Goal: Task Accomplishment & Management: Use online tool/utility

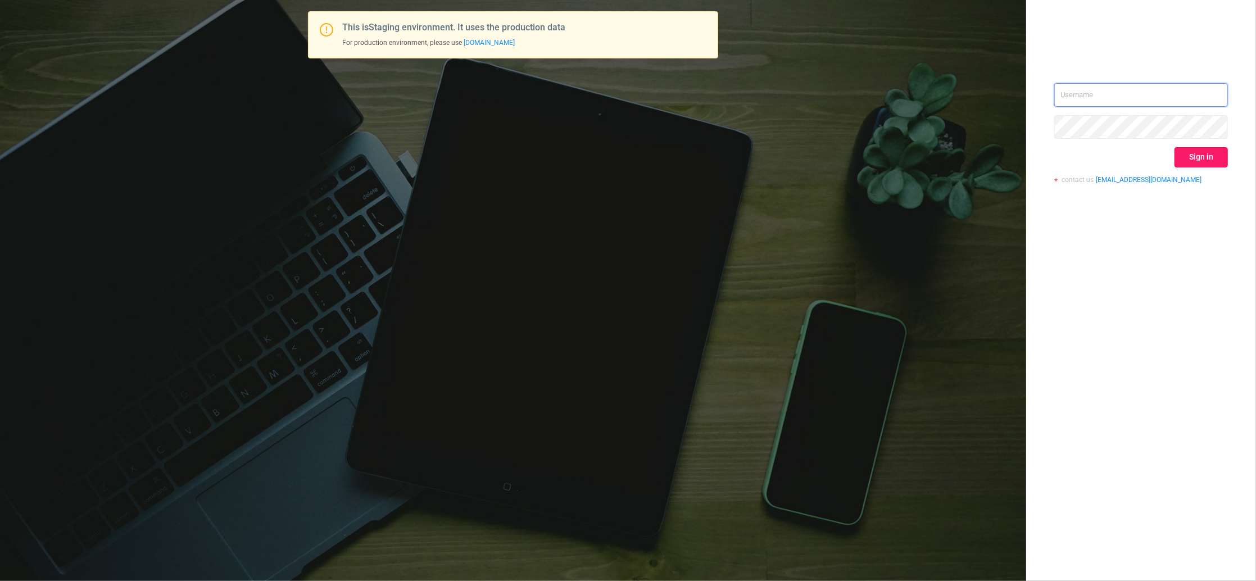
type input "igor@protected.media"
click at [1204, 155] on button "Sign in" at bounding box center [1200, 157] width 53 height 20
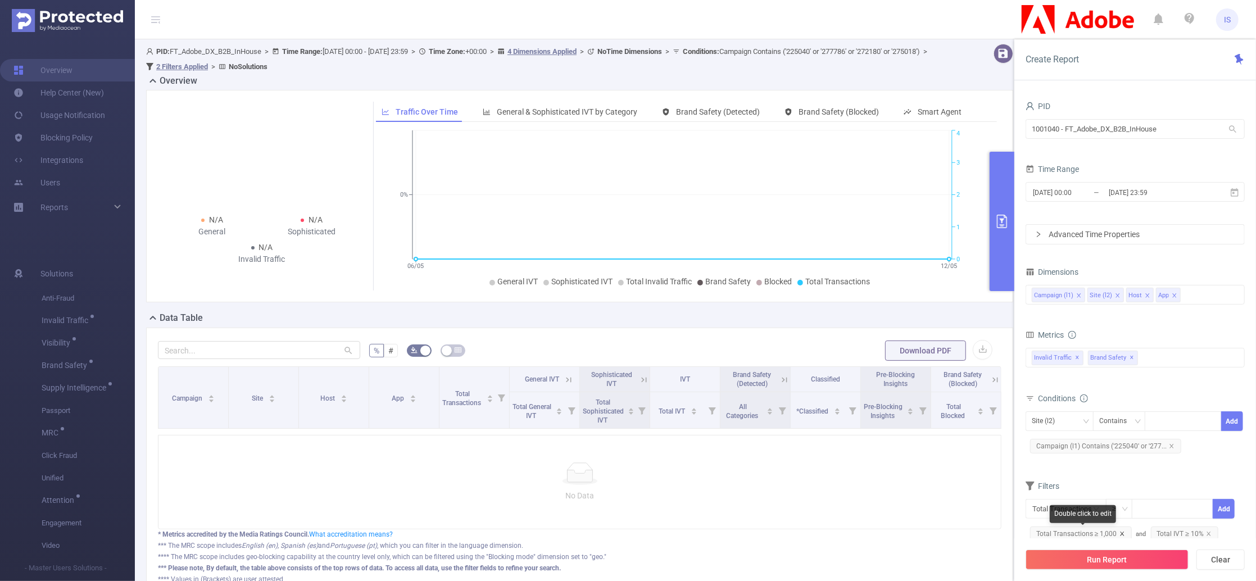
click at [1119, 534] on icon "icon: close" at bounding box center [1122, 534] width 6 height 6
click at [1086, 534] on icon "icon: close" at bounding box center [1089, 534] width 6 height 6
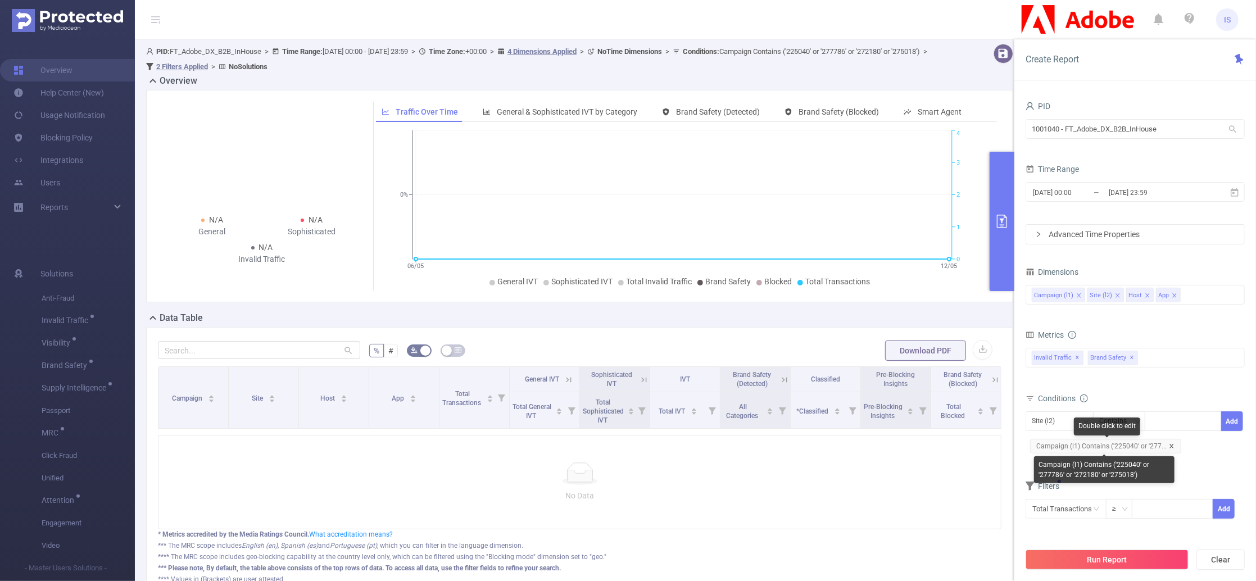
click at [1169, 445] on icon "icon: close" at bounding box center [1172, 446] width 6 height 6
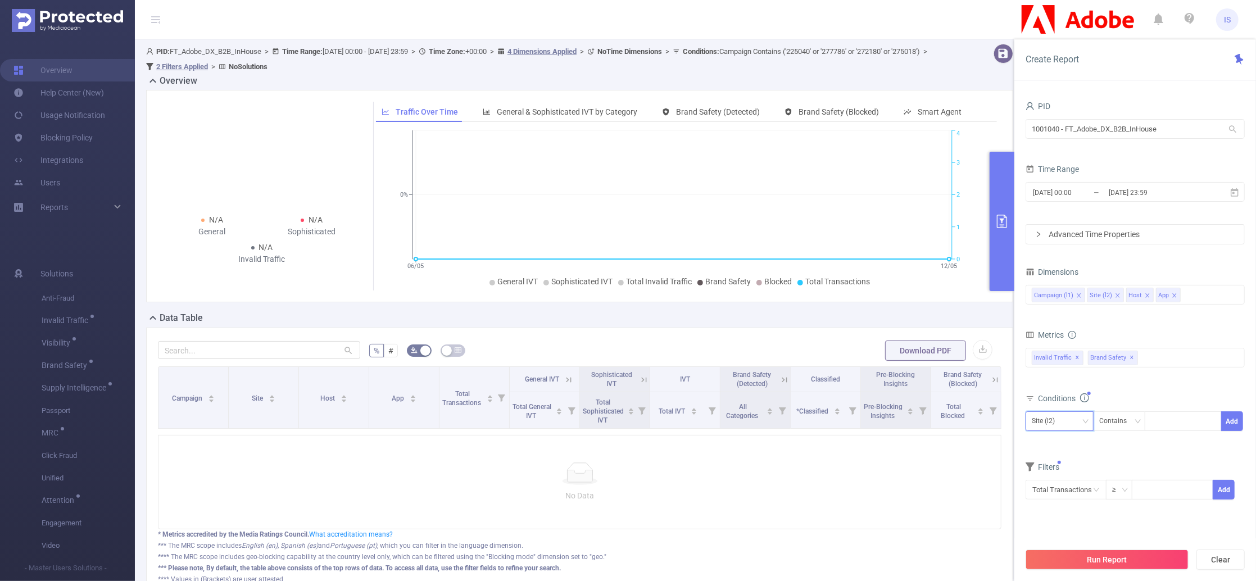
click at [1069, 415] on div "Site (l2)" at bounding box center [1060, 421] width 56 height 19
click at [1132, 128] on input "1001040 - FT_Adobe_DX_B2B_InHouse" at bounding box center [1135, 129] width 219 height 20
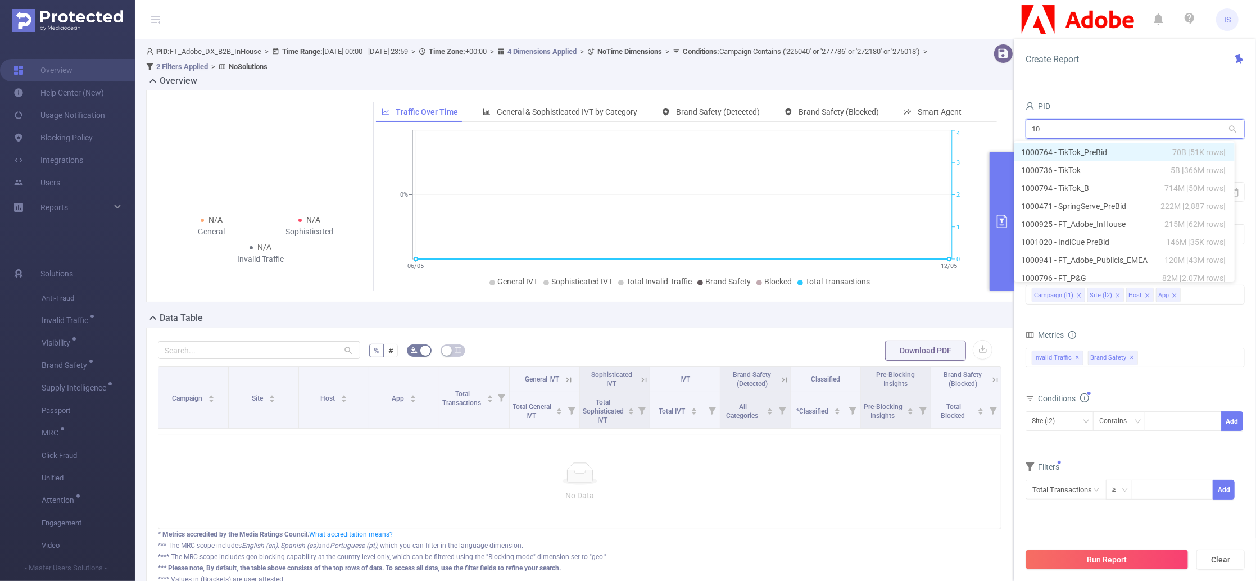
type input "1"
type input "p&"
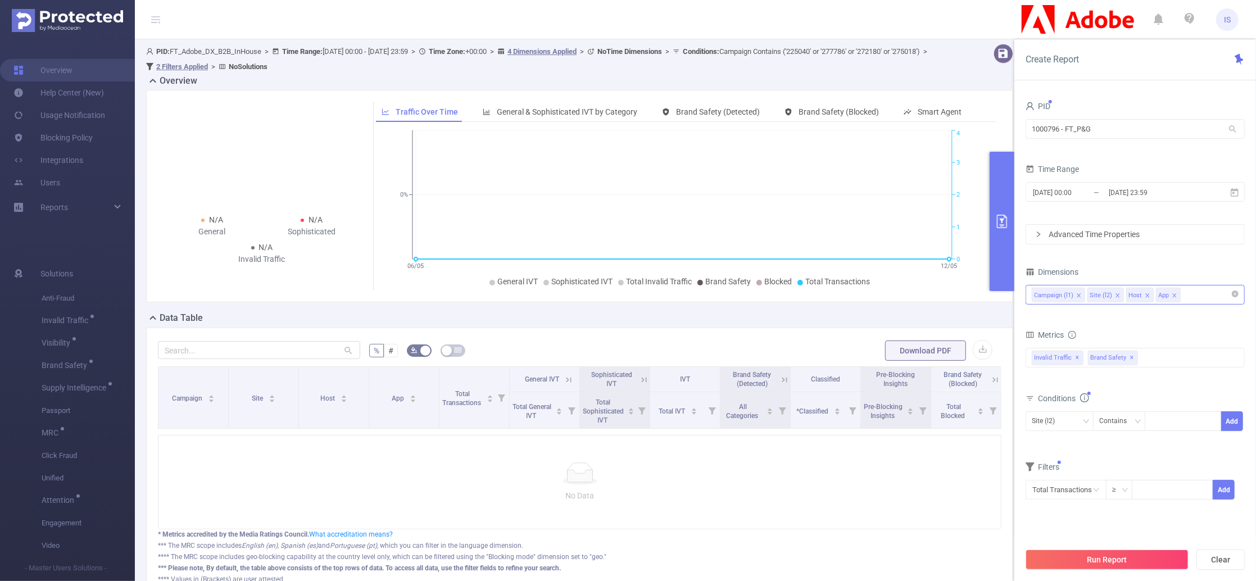
click at [1208, 299] on div "Campaign (l1) Site (l2) Host App" at bounding box center [1135, 294] width 207 height 19
click at [1146, 296] on icon "icon: close" at bounding box center [1148, 296] width 6 height 6
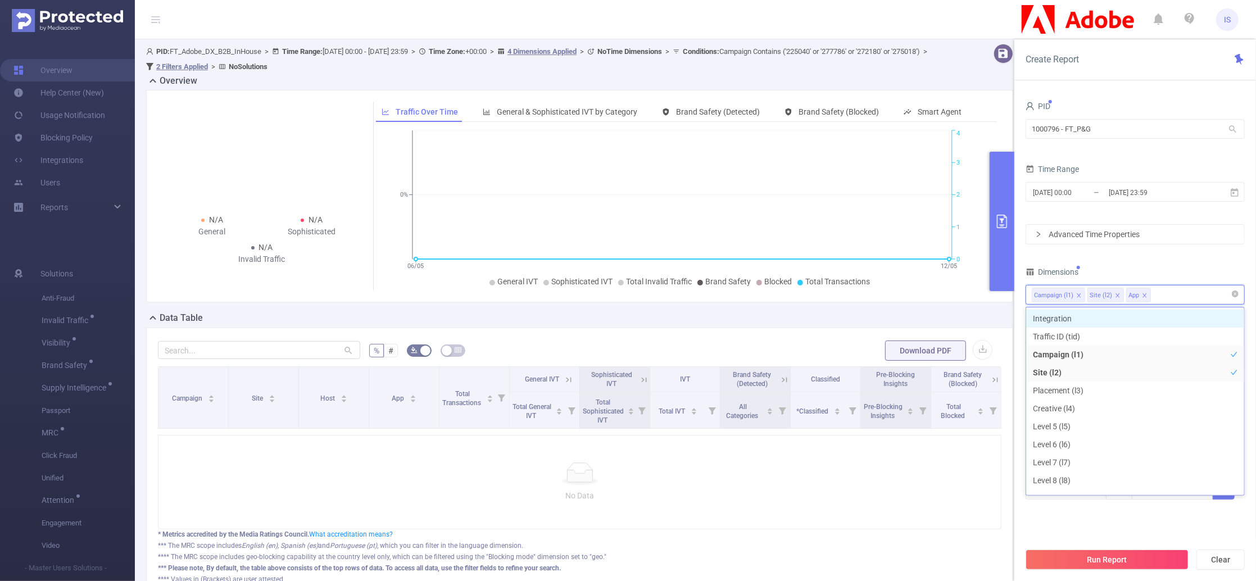
click at [1145, 296] on icon "icon: close" at bounding box center [1145, 296] width 6 height 6
click at [1145, 296] on div "Campaign (l1) Site (l2)" at bounding box center [1135, 294] width 207 height 19
click at [1111, 335] on li "Traffic ID (tid)" at bounding box center [1135, 337] width 218 height 18
click at [1114, 321] on li "Integration" at bounding box center [1135, 319] width 218 height 18
click at [1150, 268] on div "Dimensions" at bounding box center [1135, 273] width 219 height 19
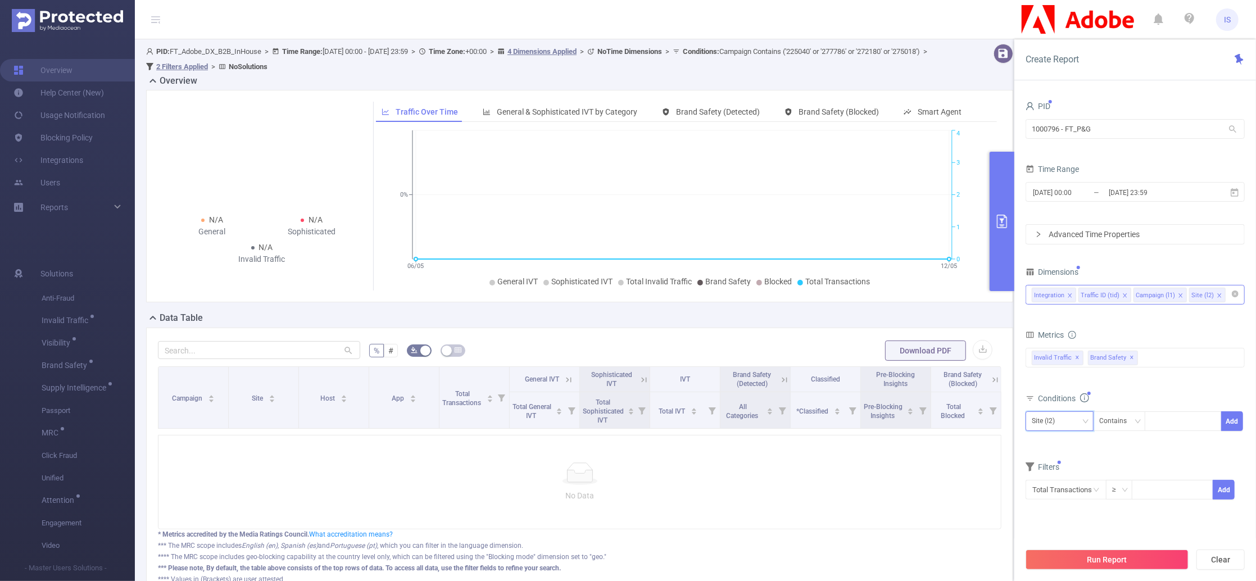
click at [1060, 423] on div "Site (l2)" at bounding box center [1047, 421] width 31 height 19
click at [1050, 419] on div "Site (l2)" at bounding box center [1047, 421] width 31 height 19
click at [1050, 464] on li "Traffic ID (tid)" at bounding box center [1060, 463] width 68 height 18
click at [1189, 423] on div at bounding box center [1183, 421] width 65 height 19
paste input "16215"
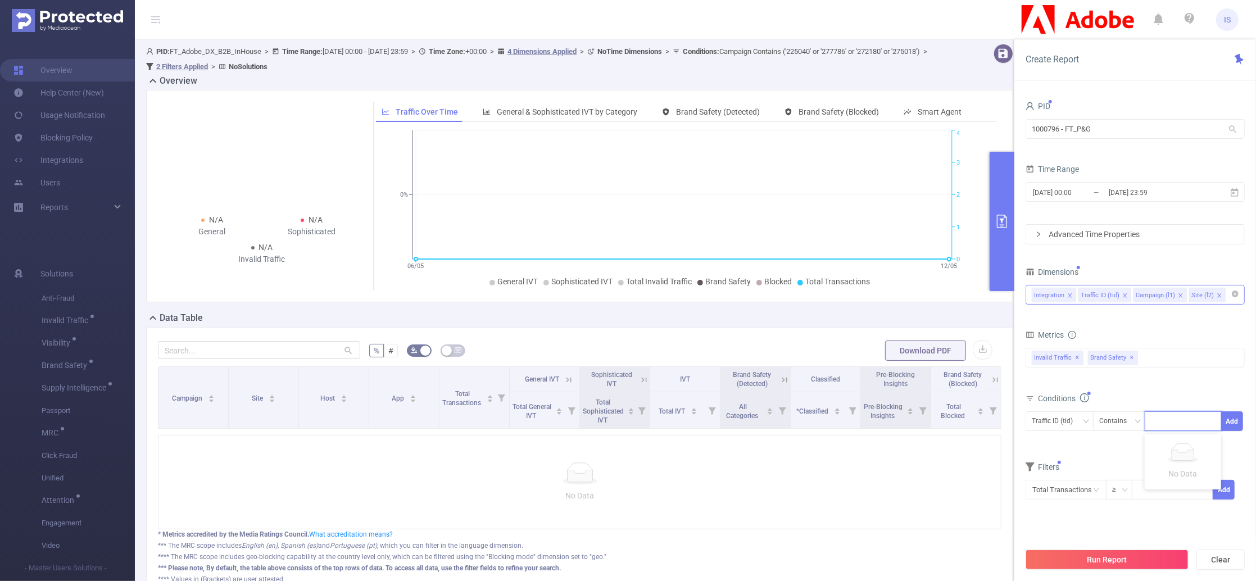
type input "16215"
click at [1169, 445] on li "16215" at bounding box center [1183, 445] width 76 height 18
click at [1237, 423] on button "Add" at bounding box center [1232, 421] width 22 height 20
click at [1092, 447] on span "Traffic ID (tid) Contains '16215'" at bounding box center [1087, 446] width 115 height 15
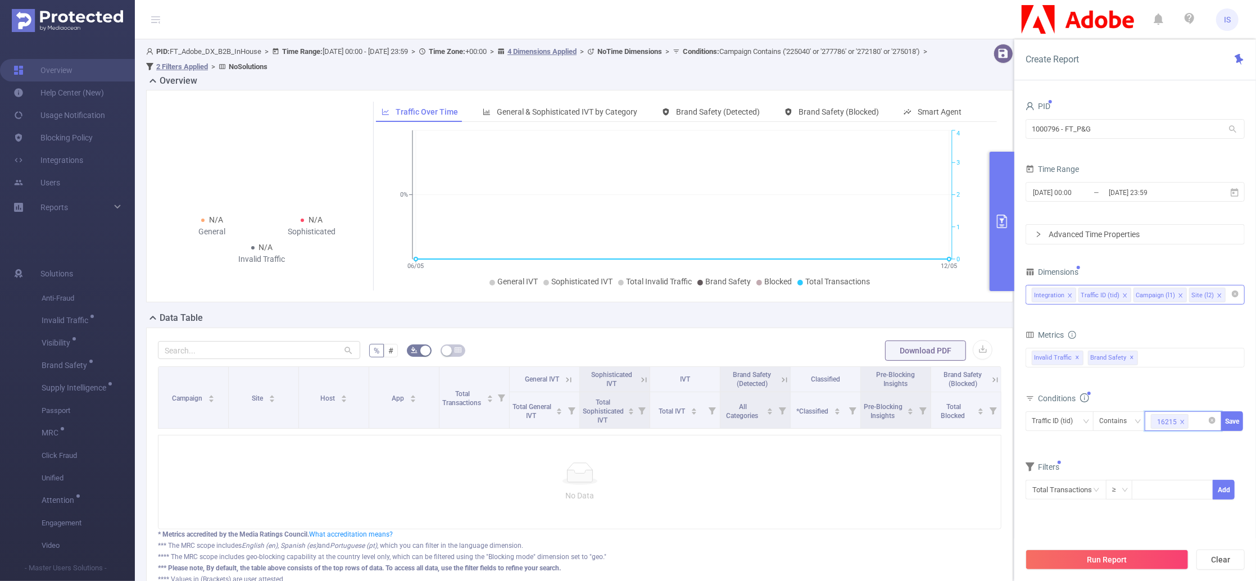
click at [1195, 428] on input at bounding box center [1193, 421] width 5 height 15
paste input "16223"
type input "16223"
click at [1187, 438] on li "16223" at bounding box center [1183, 445] width 76 height 18
click at [1237, 424] on button "Save" at bounding box center [1232, 421] width 22 height 20
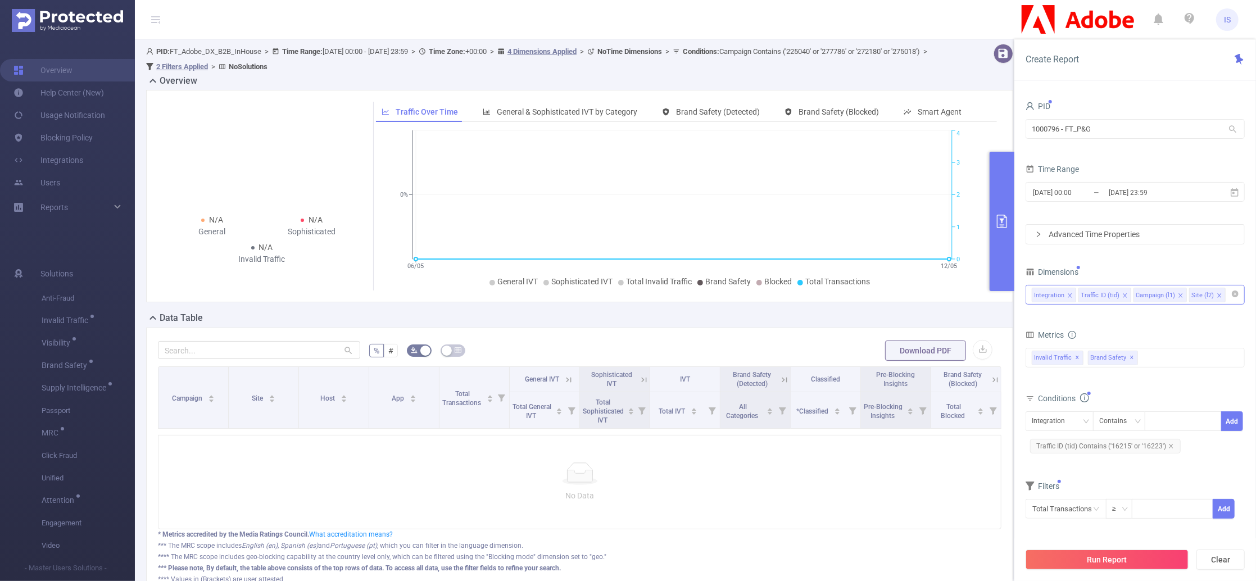
click at [1147, 235] on div "Advanced Time Properties" at bounding box center [1135, 234] width 218 height 19
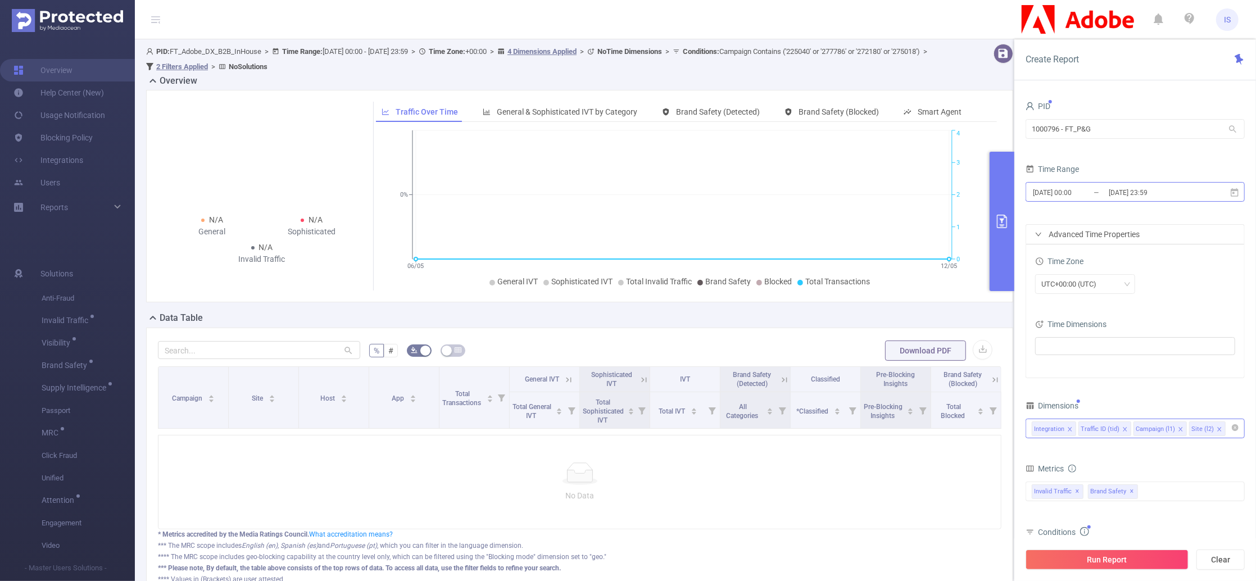
click at [1148, 197] on input "2025-05-12 23:59" at bounding box center [1153, 192] width 91 height 15
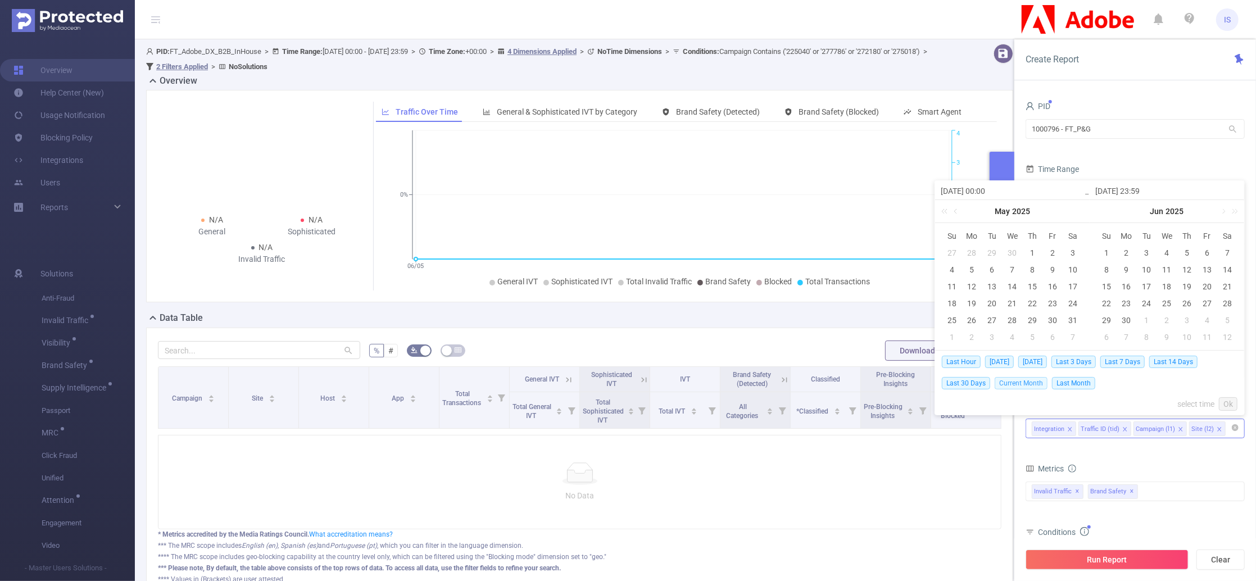
click at [1005, 383] on span "Current Month" at bounding box center [1021, 383] width 53 height 12
type input "[DATE] 00:00"
type input "2025-09-12 23:59"
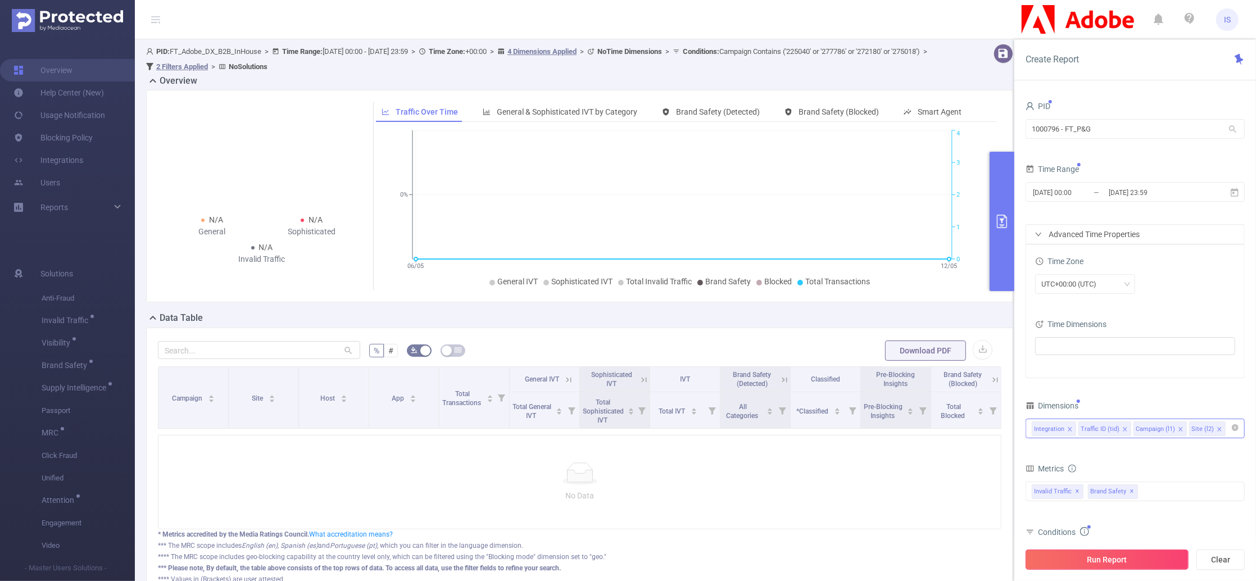
click at [1087, 551] on button "Run Report" at bounding box center [1107, 560] width 163 height 20
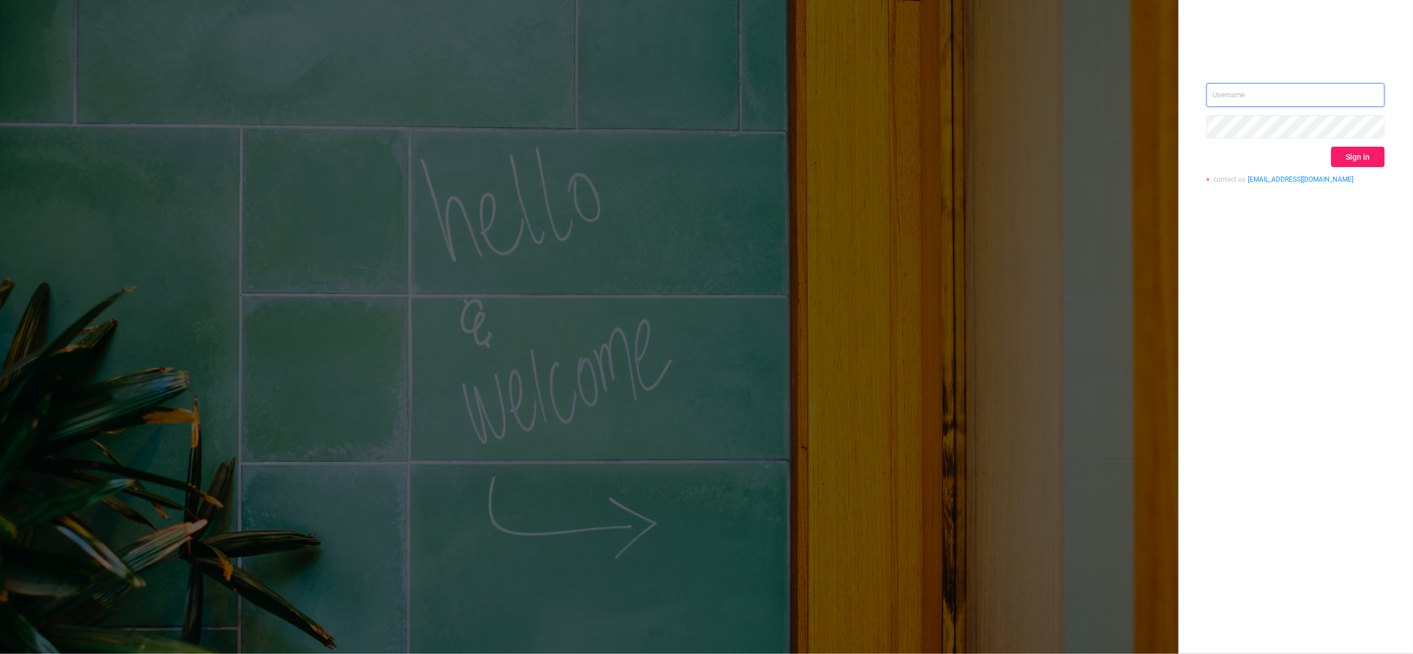
type input "igor@protected.media"
click at [1342, 162] on button "Sign in" at bounding box center [1357, 157] width 53 height 20
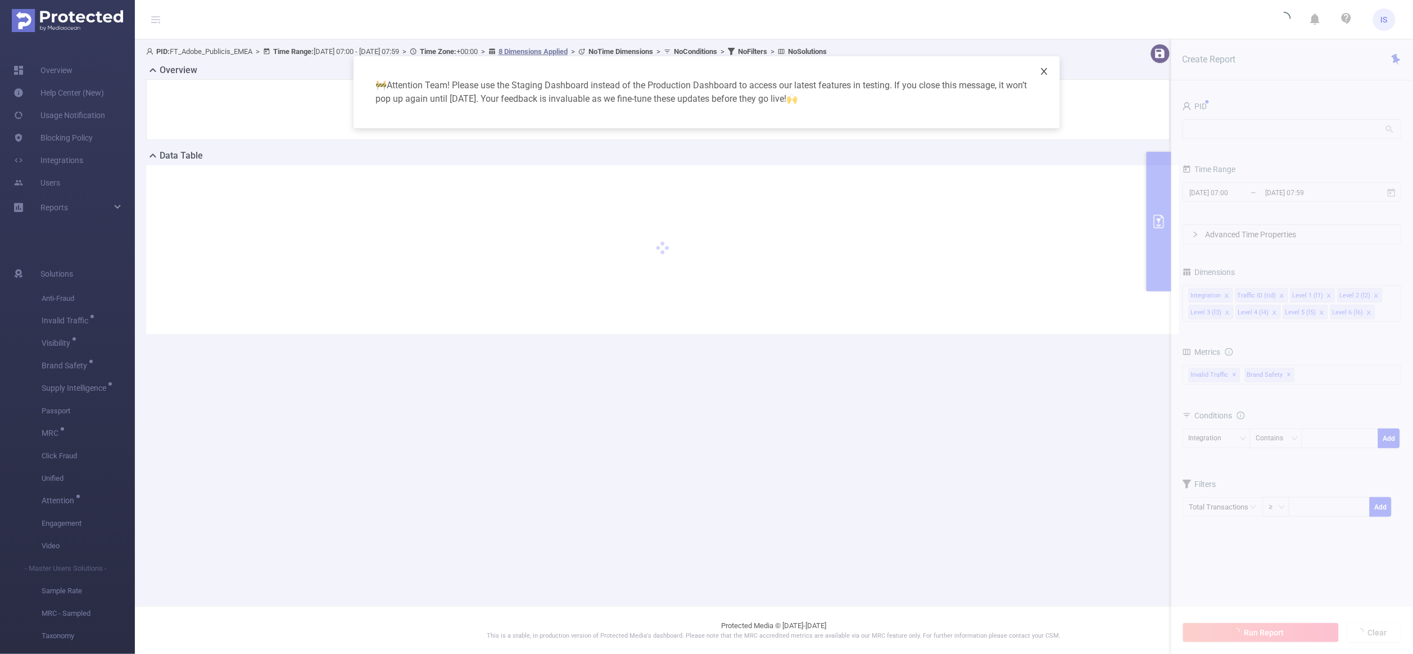
click at [1050, 73] on span "Close" at bounding box center [1043, 71] width 31 height 31
